Goal: Obtain resource: Download file/media

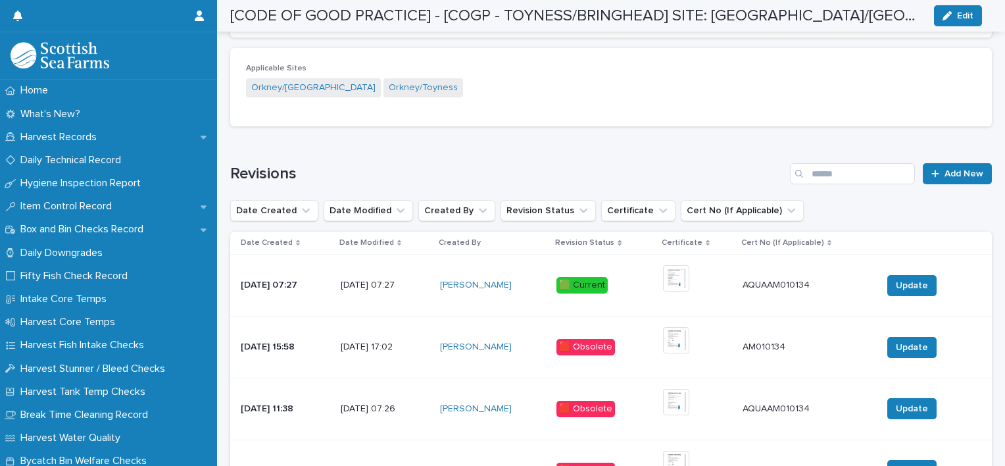
scroll to position [762, 0]
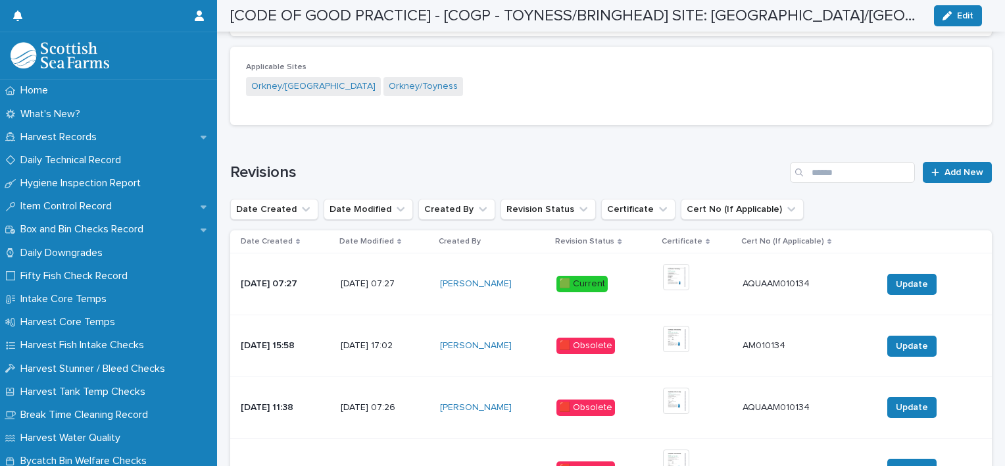
click at [703, 274] on div "+ 0" at bounding box center [683, 284] width 40 height 40
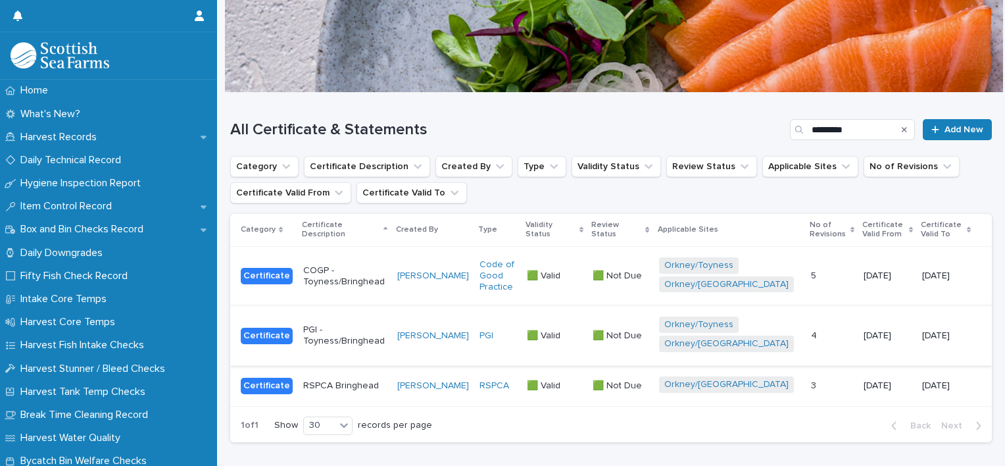
scroll to position [39, 0]
click at [339, 339] on p "PGI - Toyness/Bringhead" at bounding box center [345, 335] width 84 height 22
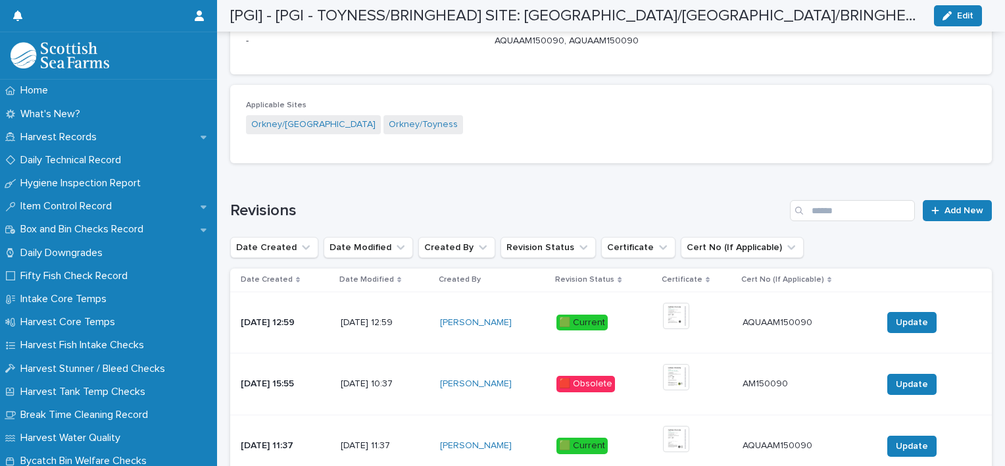
scroll to position [787, 0]
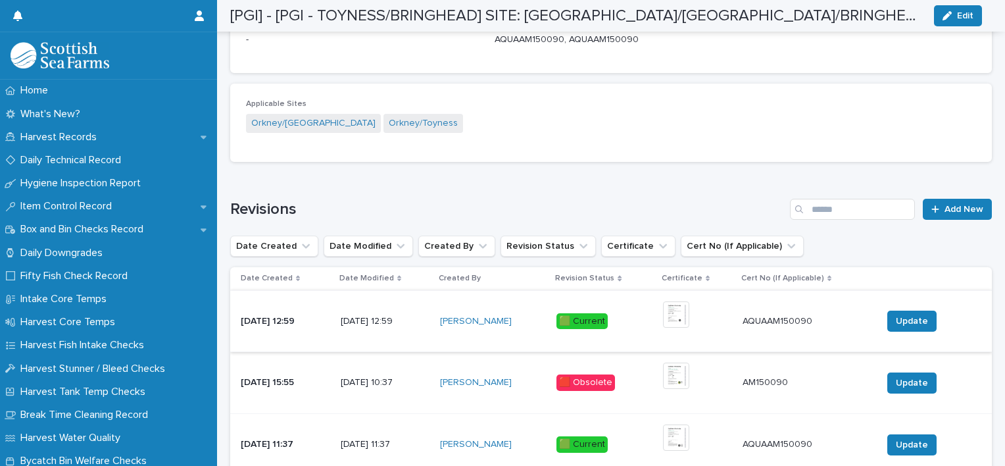
click at [690, 313] on img at bounding box center [676, 314] width 26 height 26
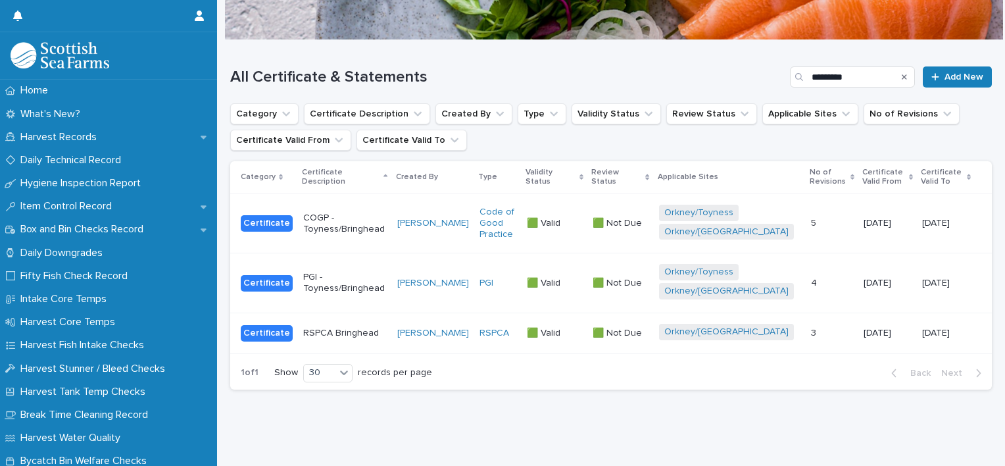
scroll to position [10, 0]
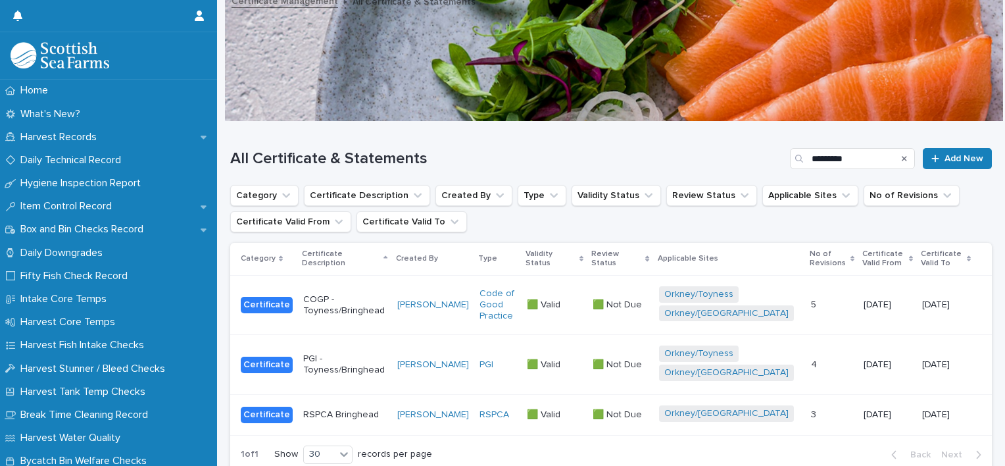
click at [337, 413] on p "RSPCA Bringhead" at bounding box center [345, 414] width 84 height 11
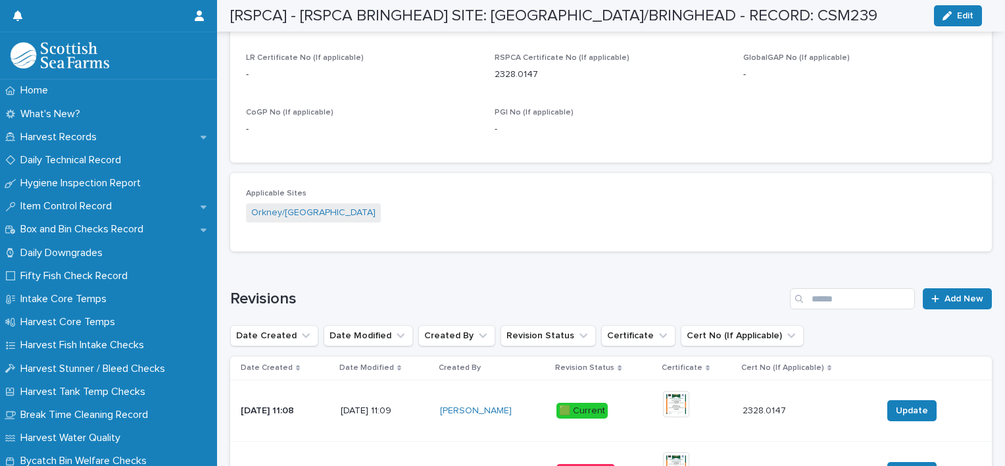
scroll to position [690, 0]
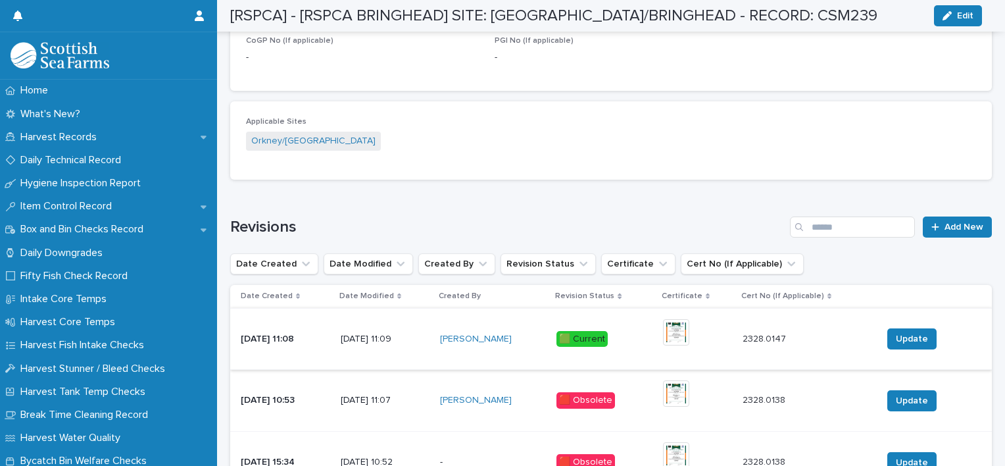
click at [684, 334] on img at bounding box center [676, 332] width 26 height 26
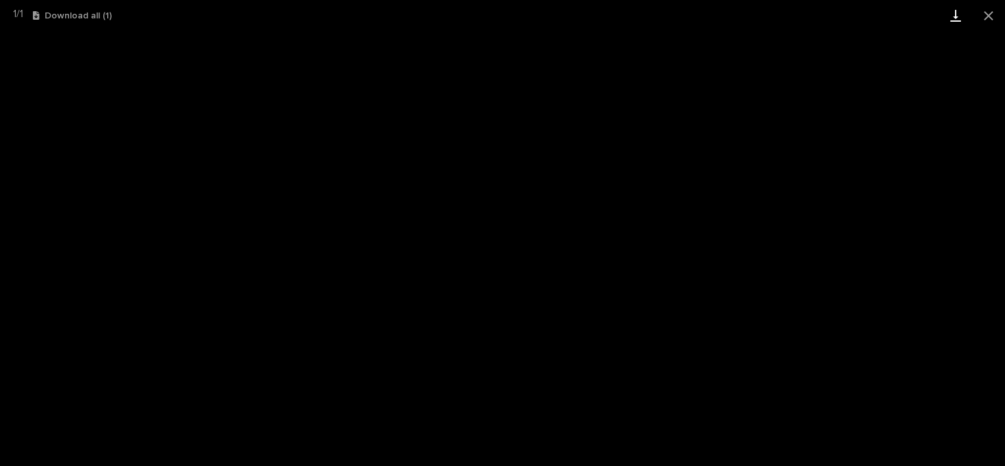
click at [953, 16] on link "Download" at bounding box center [956, 15] width 33 height 31
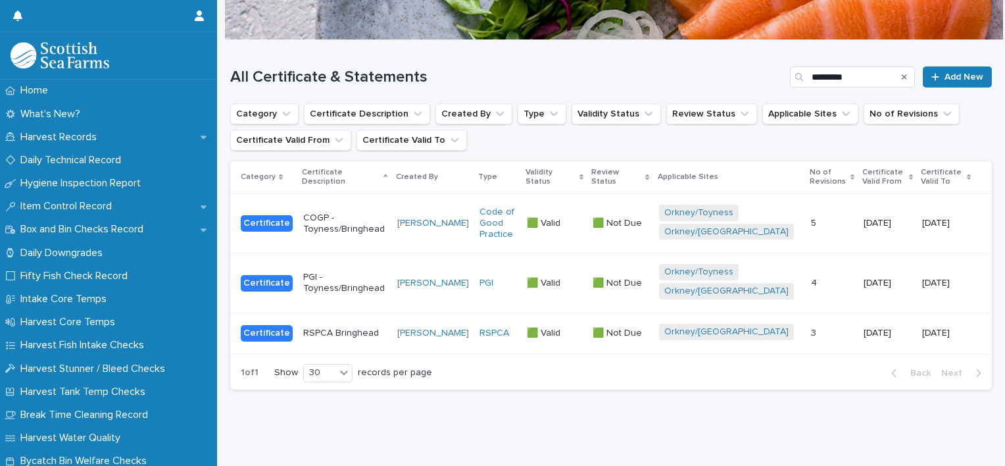
scroll to position [10, 0]
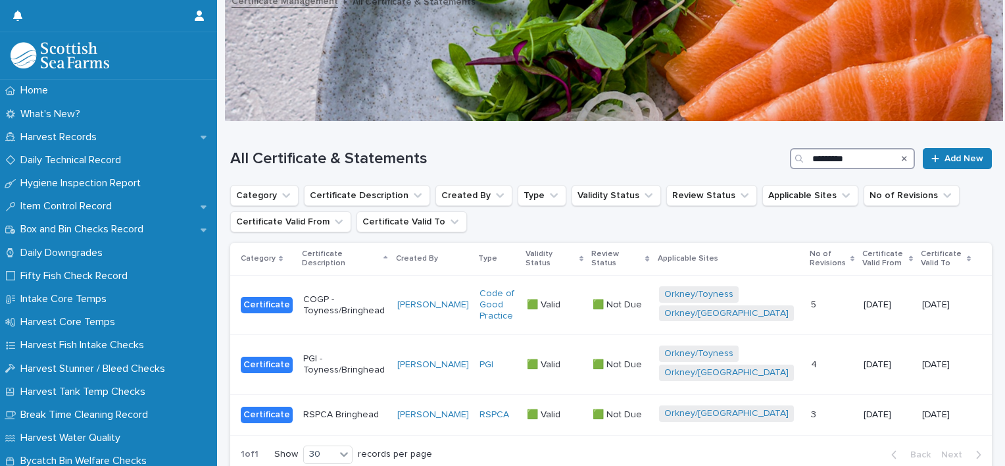
click at [844, 159] on input "*********" at bounding box center [852, 158] width 125 height 21
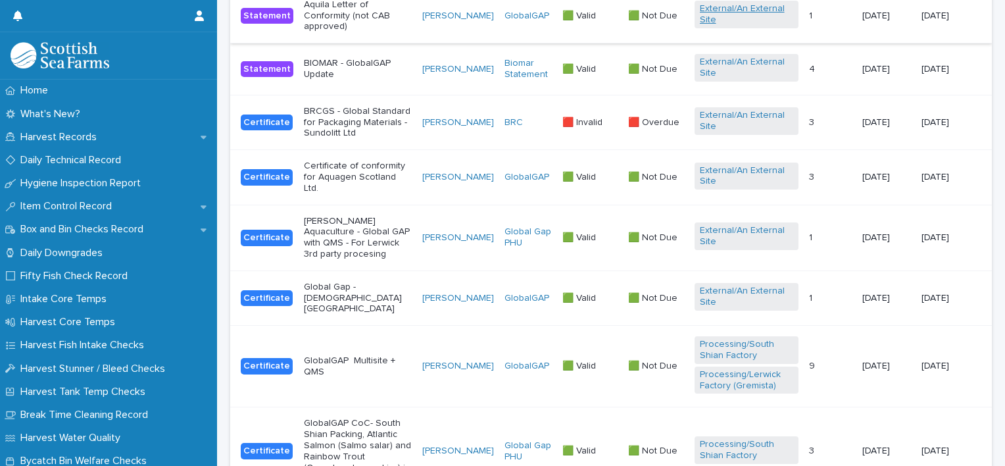
scroll to position [303, 0]
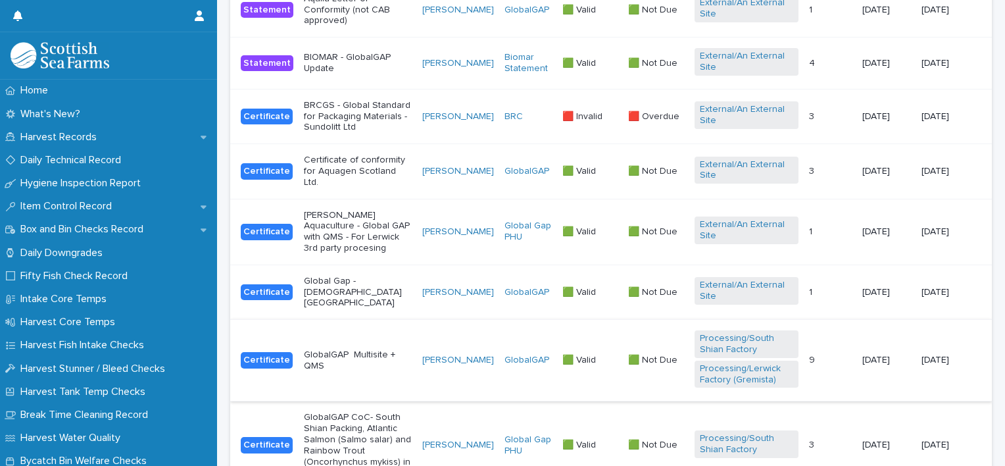
type input "******"
click at [360, 349] on p "GlobalGAP Multisite + QMS" at bounding box center [358, 360] width 108 height 22
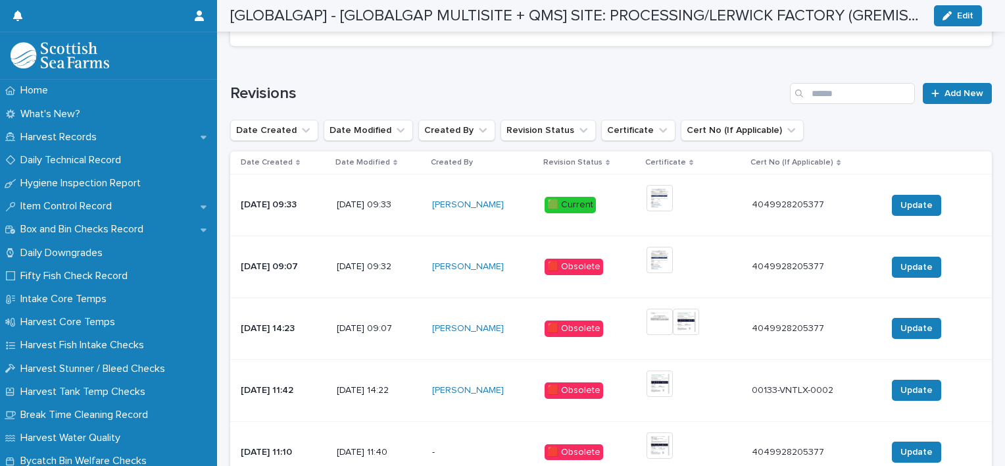
scroll to position [842, 0]
click at [673, 205] on img at bounding box center [660, 197] width 26 height 26
